Goal: Navigation & Orientation: Find specific page/section

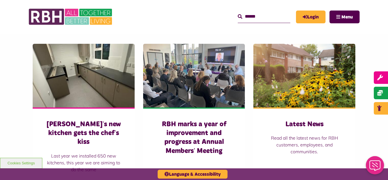
scroll to position [386, 0]
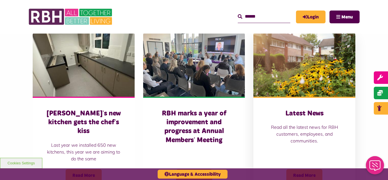
click at [300, 69] on img at bounding box center [304, 65] width 102 height 64
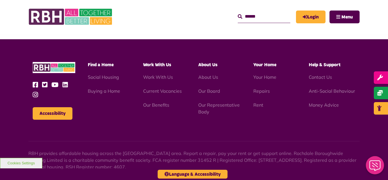
scroll to position [808, 0]
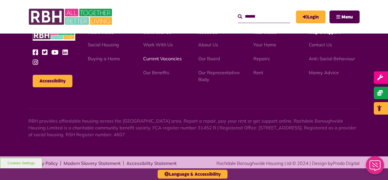
click at [171, 59] on link "Current Vacancies" at bounding box center [162, 59] width 39 height 6
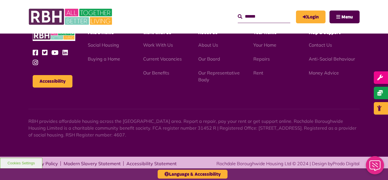
scroll to position [540, 0]
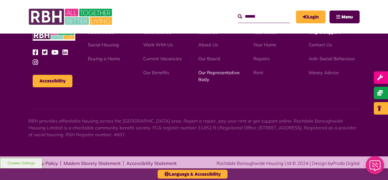
click at [209, 71] on link "Our Representative Body" at bounding box center [218, 76] width 41 height 12
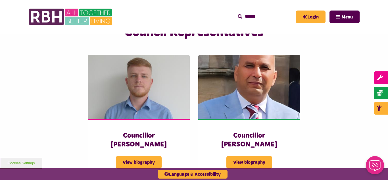
scroll to position [1477, 0]
